Goal: Check status: Check status

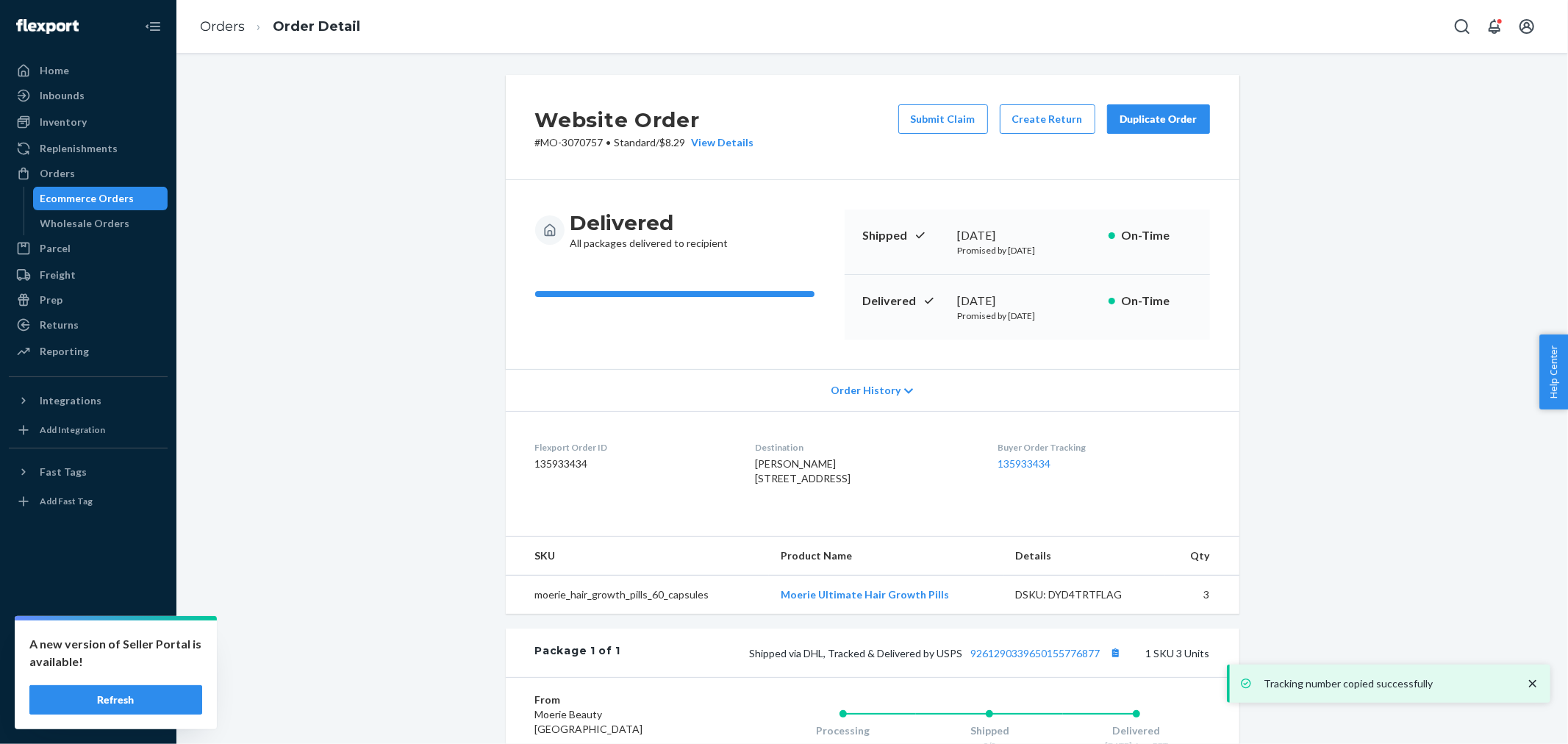
scroll to position [261, 0]
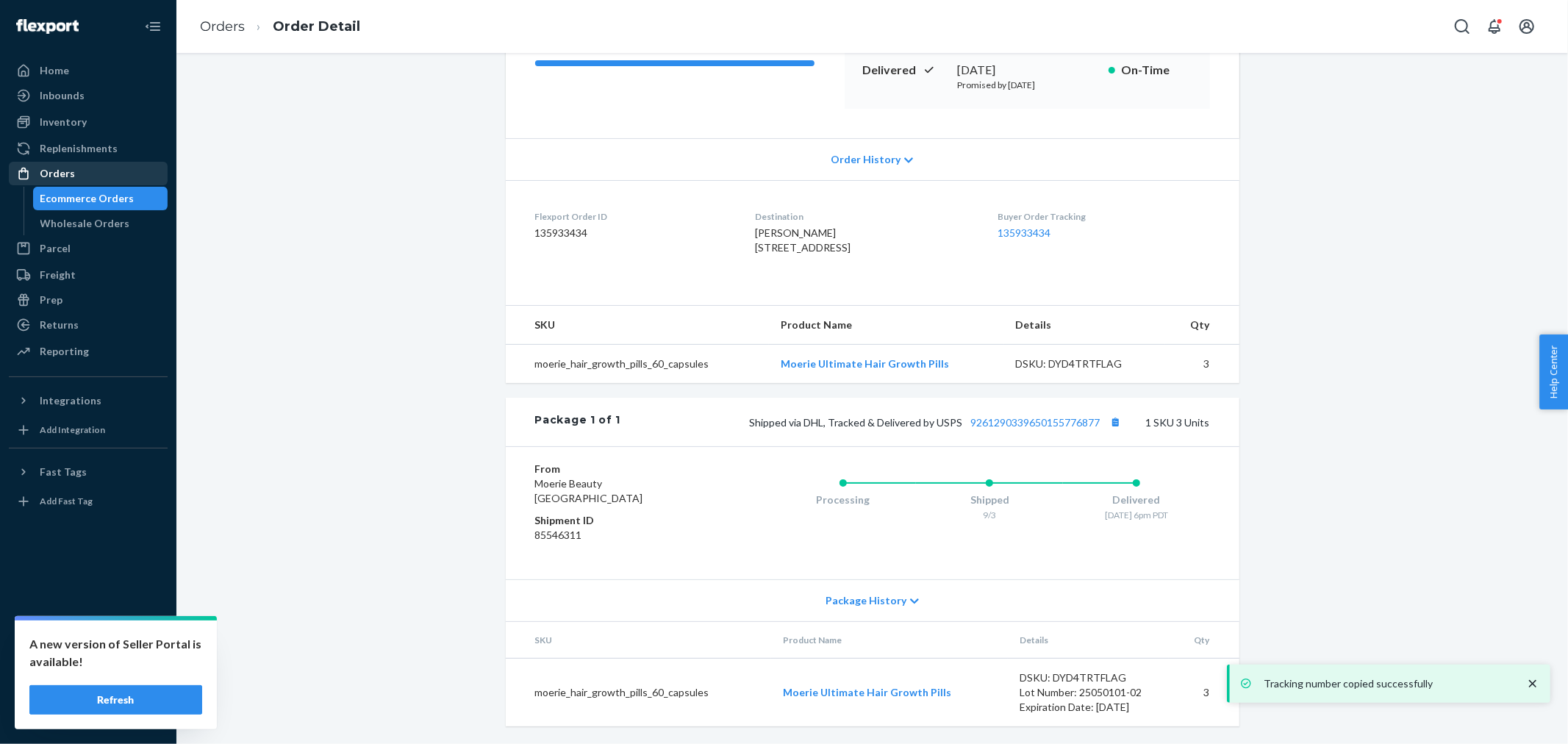
click at [111, 172] on div "Orders" at bounding box center [88, 174] width 156 height 20
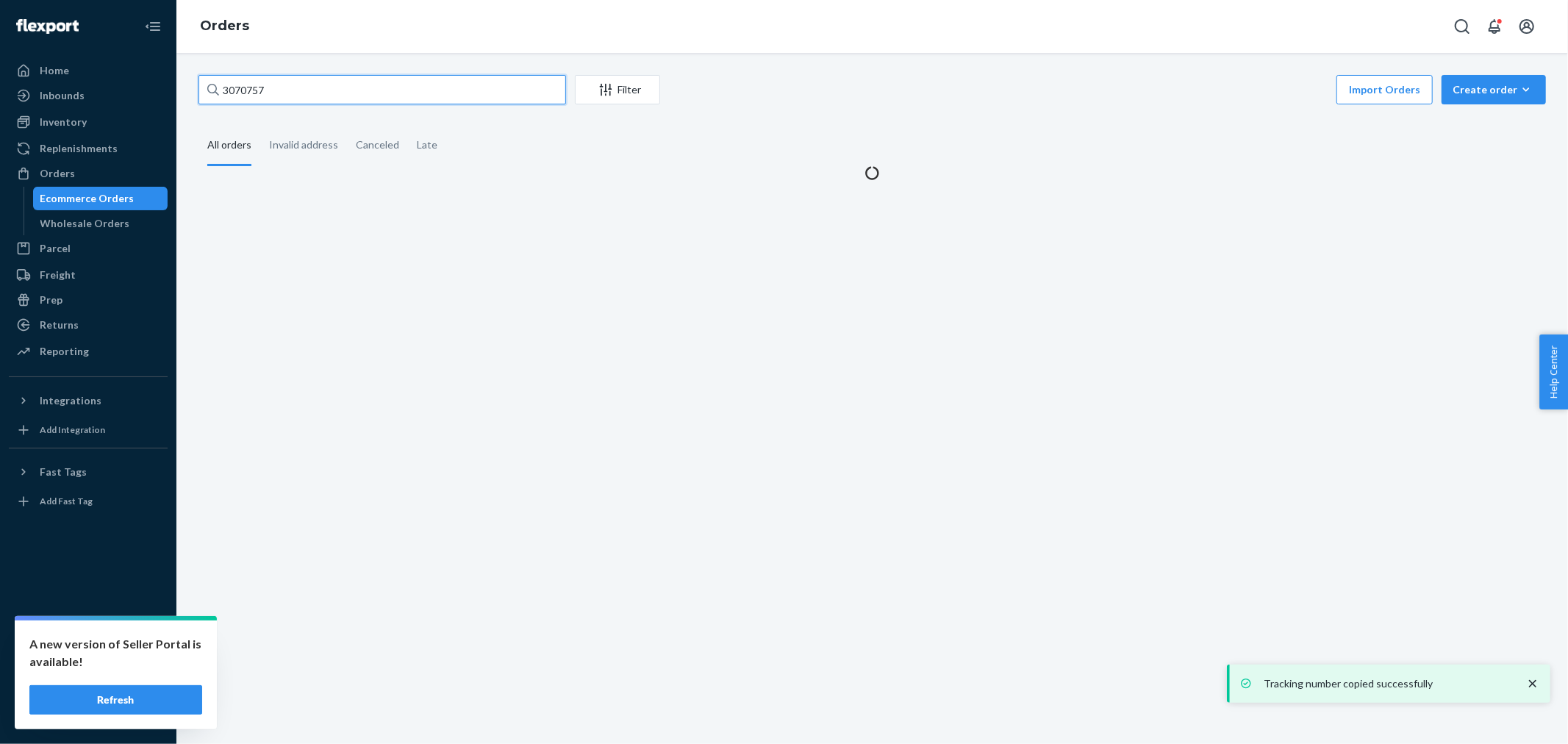
click at [267, 99] on input "3070757" at bounding box center [382, 90] width 368 height 30
paste input "3109965"
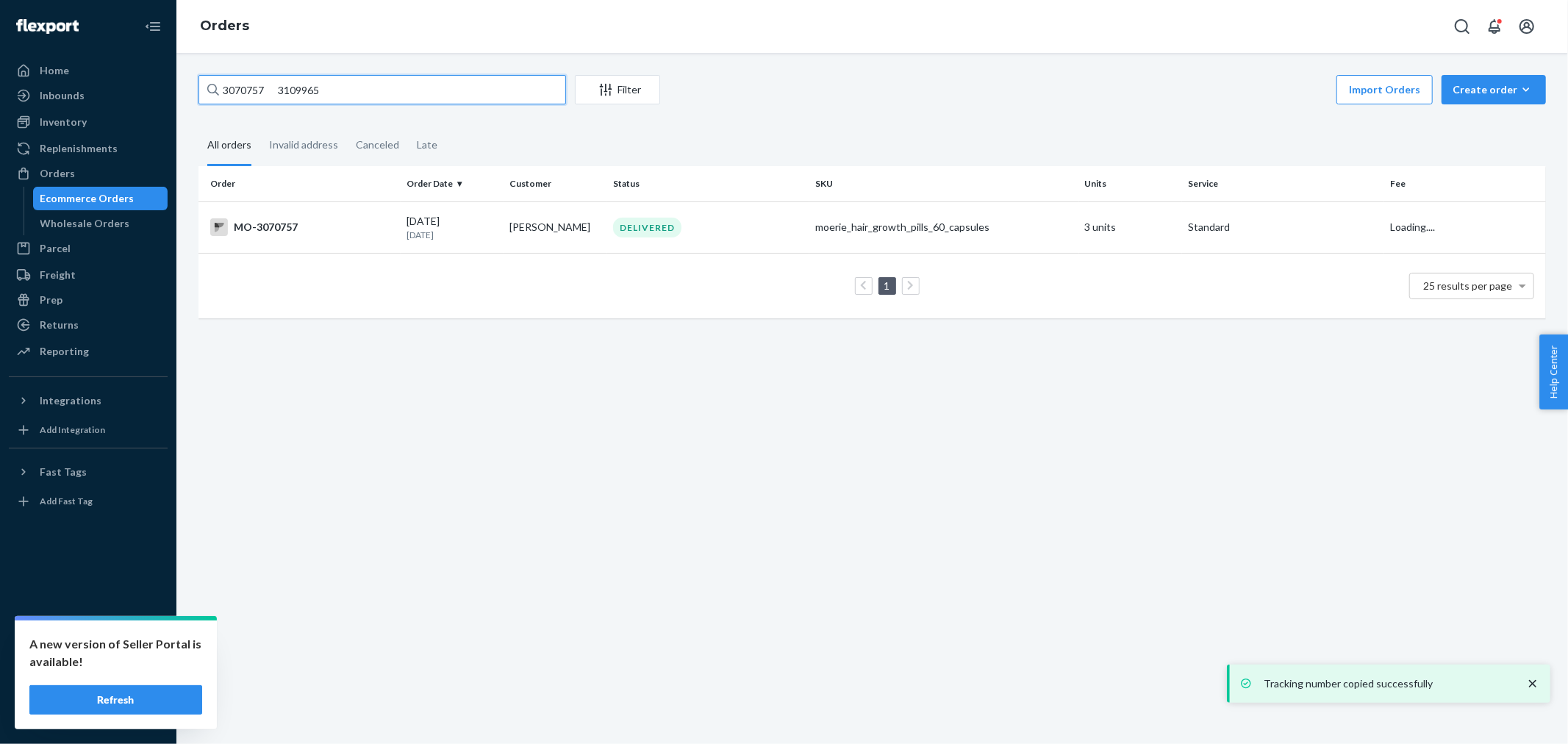
paste input "text"
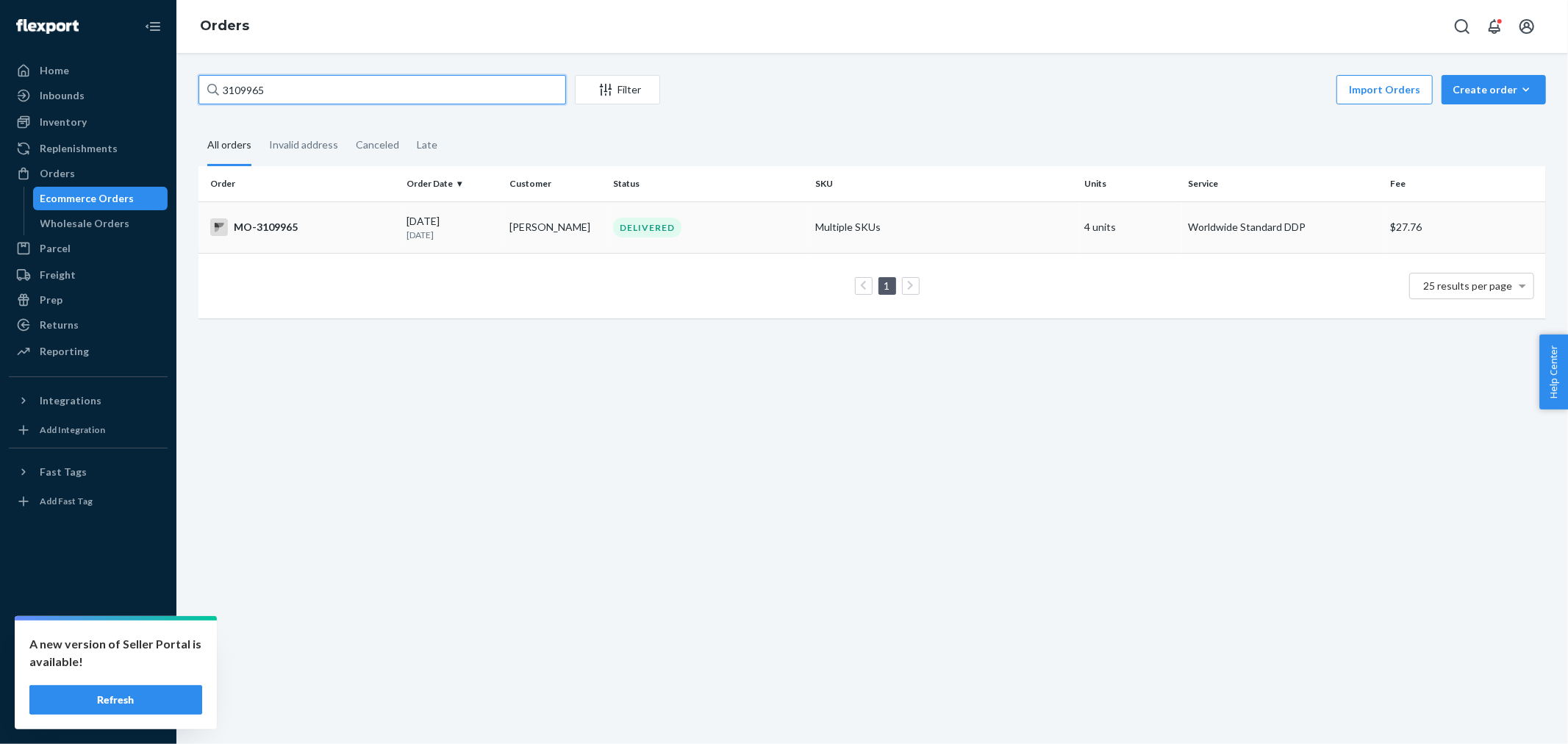
type input "3109965"
click at [593, 236] on td "[PERSON_NAME]" at bounding box center [555, 228] width 104 height 52
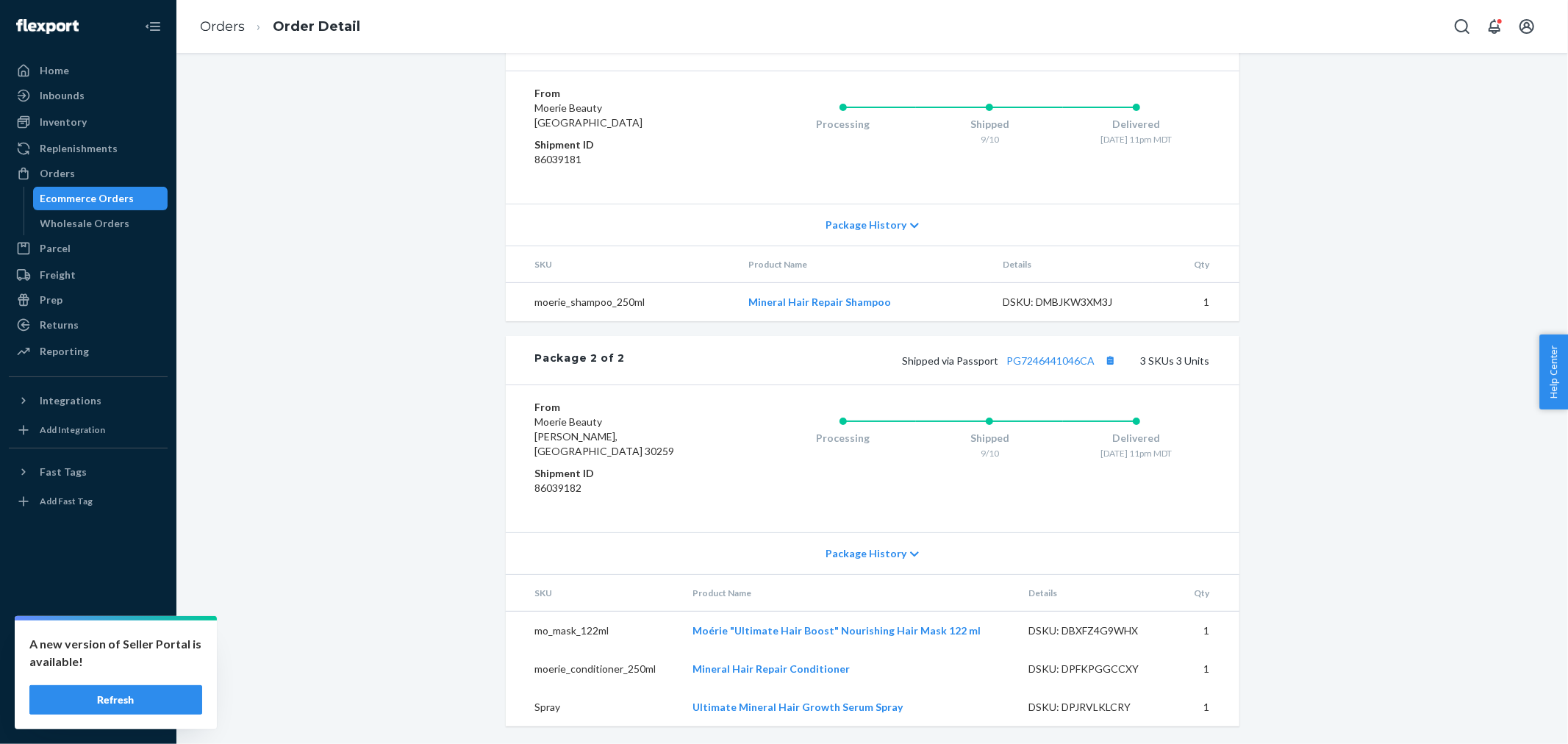
scroll to position [737, 0]
click at [1105, 370] on button "Copy tracking number" at bounding box center [1111, 360] width 19 height 19
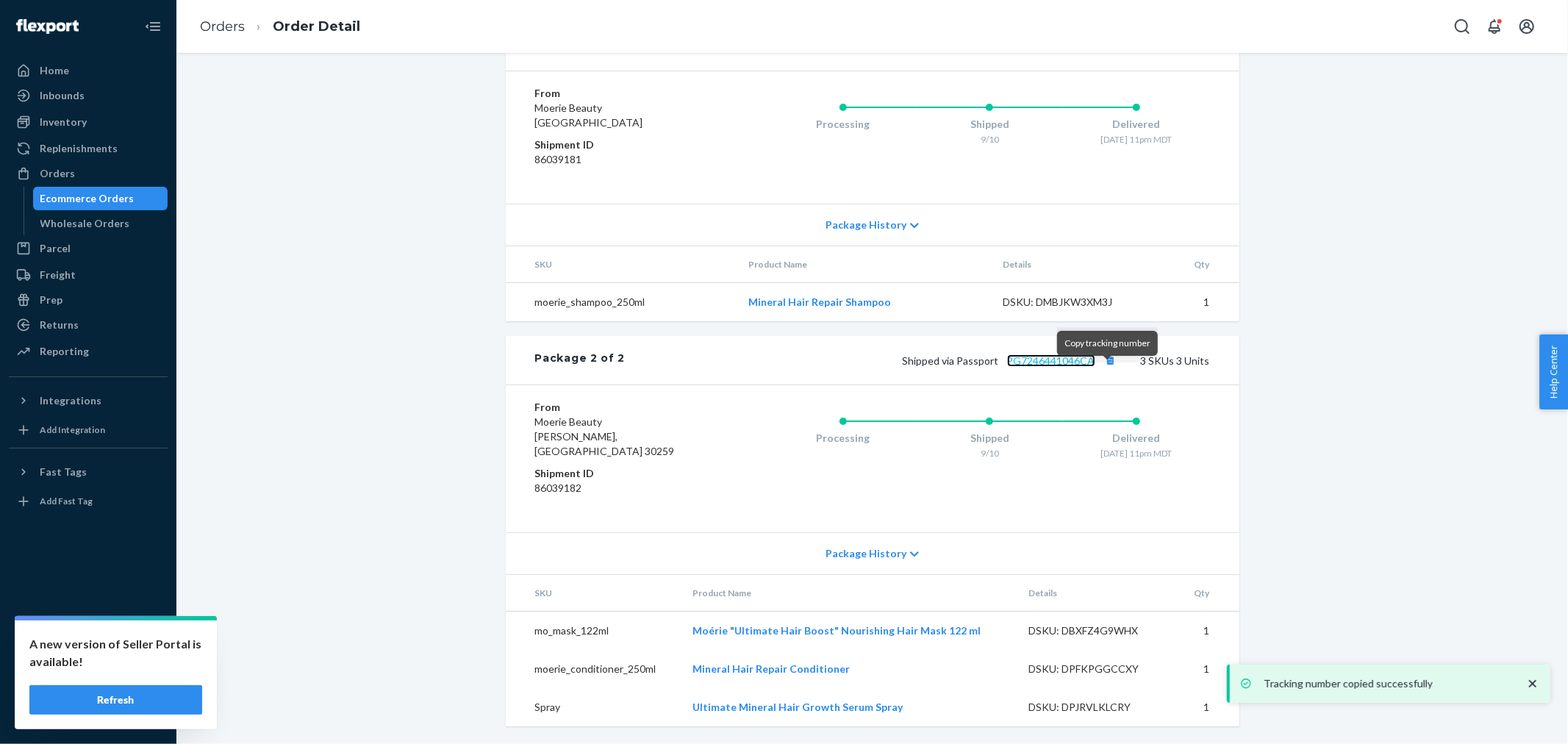
click at [1070, 367] on link "PG7246441046CA" at bounding box center [1051, 361] width 88 height 13
